Goal: Browse casually: Explore the website without a specific task or goal

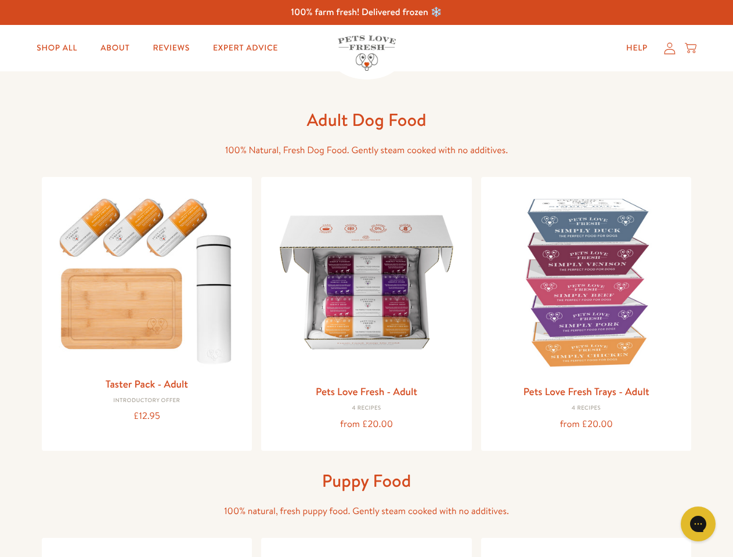
click at [698, 524] on icon "Open gorgias live chat" at bounding box center [697, 523] width 11 height 11
